Goal: Task Accomplishment & Management: Manage account settings

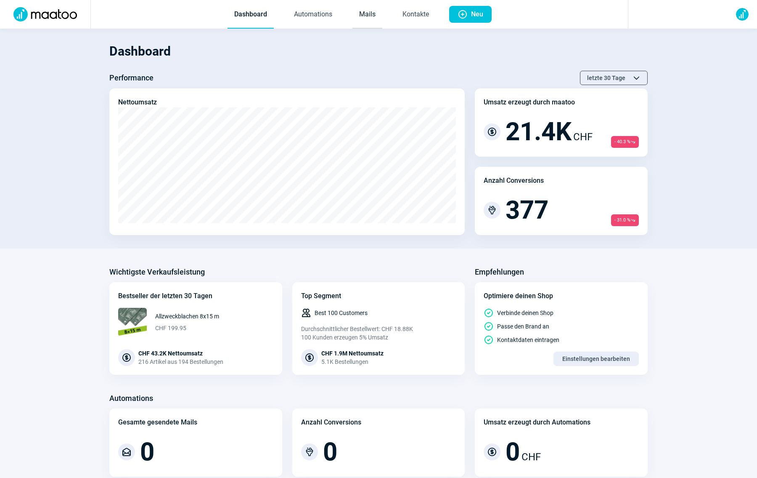
click at [368, 10] on link "Mails" at bounding box center [368, 15] width 30 height 28
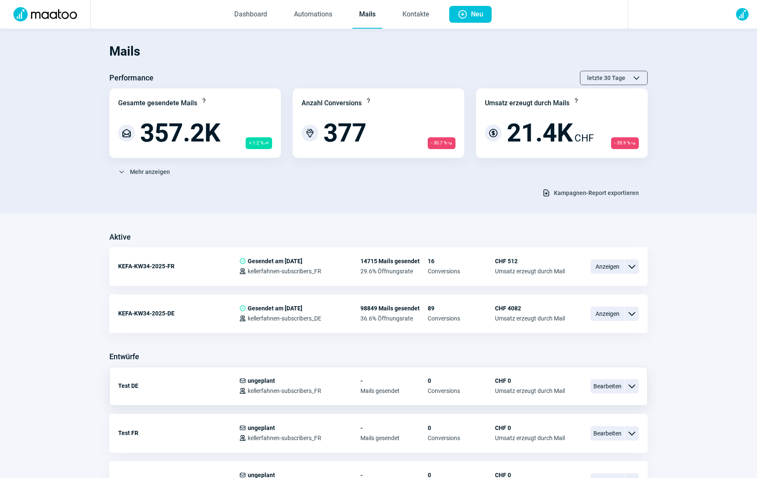
click at [127, 388] on div "Test DE" at bounding box center [178, 385] width 121 height 17
click at [603, 384] on span "Bearbeiten" at bounding box center [608, 386] width 34 height 14
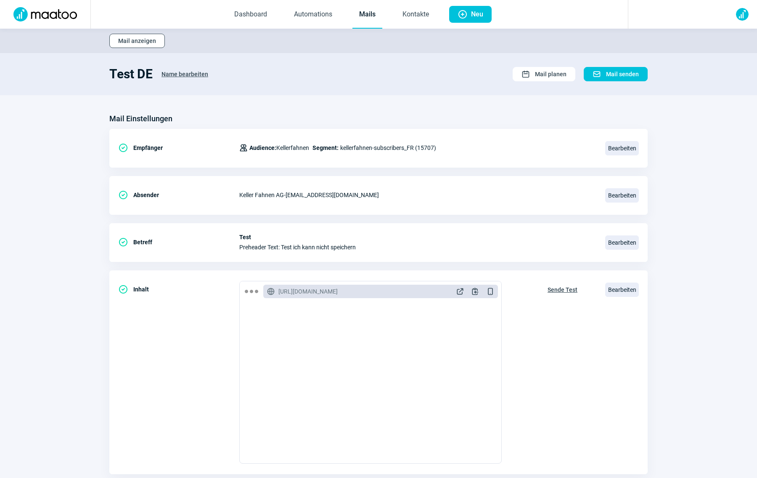
click at [128, 43] on span "Mail anzeigen" at bounding box center [137, 40] width 38 height 13
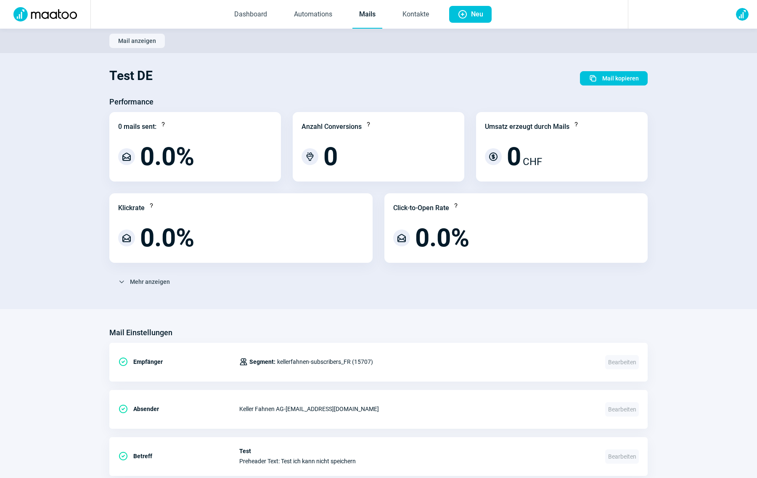
click at [126, 42] on span "Mail anzeigen" at bounding box center [137, 40] width 38 height 13
click at [367, 15] on link "Mails" at bounding box center [368, 15] width 30 height 28
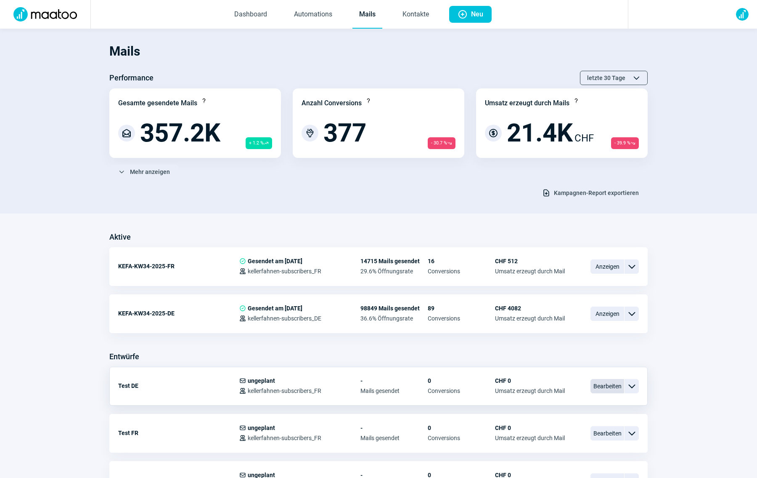
click at [603, 385] on span "Bearbeiten" at bounding box center [608, 386] width 34 height 14
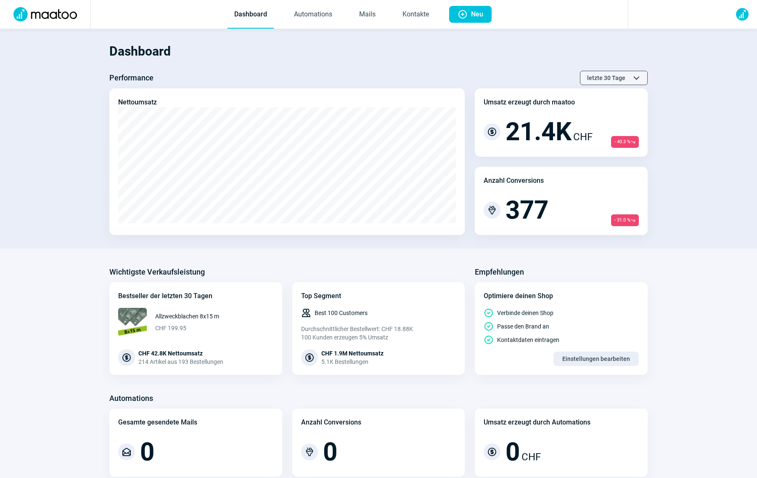
click at [633, 75] on span "ChevronDown icon" at bounding box center [636, 78] width 8 height 8
click at [370, 15] on link "Mails" at bounding box center [368, 15] width 30 height 28
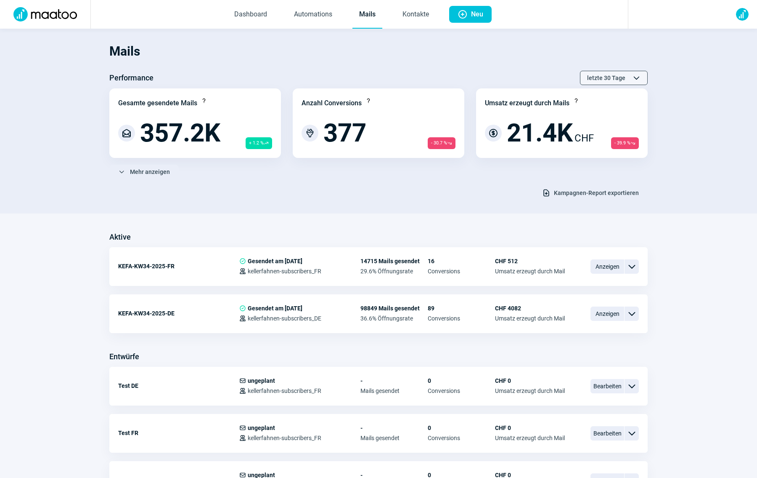
click at [632, 74] on span "ChevronDown icon" at bounding box center [636, 78] width 8 height 8
